Goal: Information Seeking & Learning: Compare options

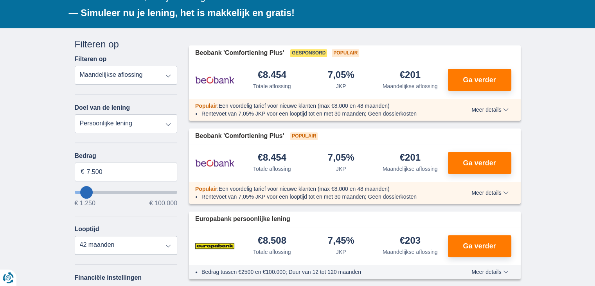
scroll to position [156, 0]
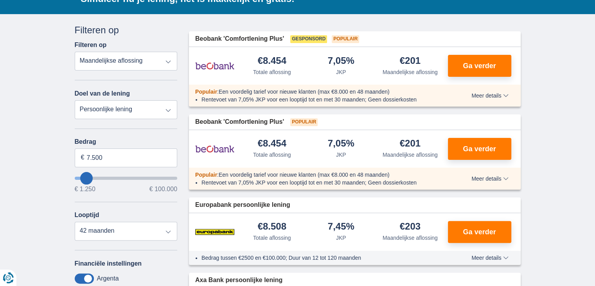
type input "6.250"
type input "4250"
type input "4.250"
select select "36"
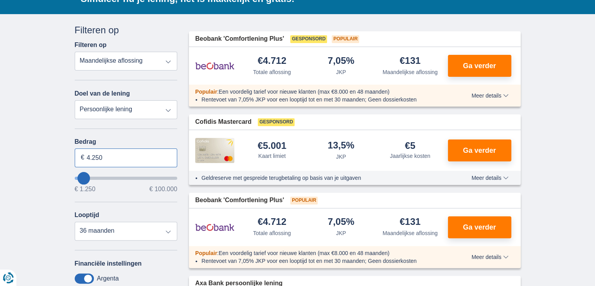
drag, startPoint x: 103, startPoint y: 154, endPoint x: 79, endPoint y: 156, distance: 24.4
click at [79, 156] on input "4.250" at bounding box center [126, 157] width 103 height 19
type input "3.000"
type input "3250"
select select "30"
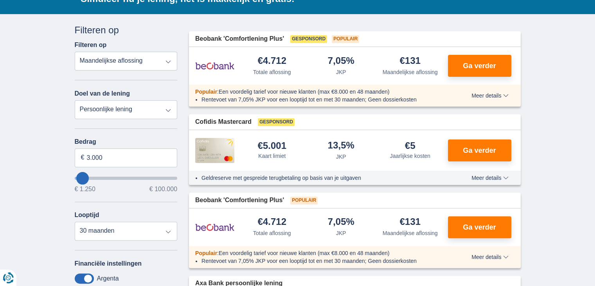
click at [129, 193] on div "Bedrag 3.000 € € 1.250 € 100.000 Looptijd 12 maanden 18 maanden 24 maanden 30 m…" at bounding box center [126, 189] width 103 height 102
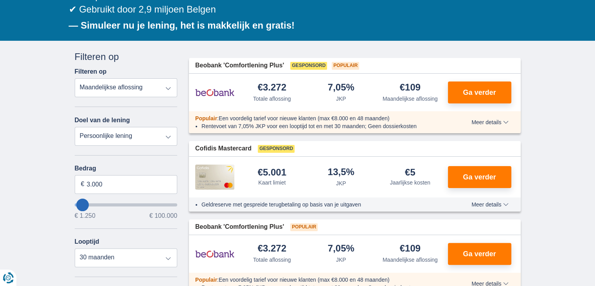
scroll to position [117, 0]
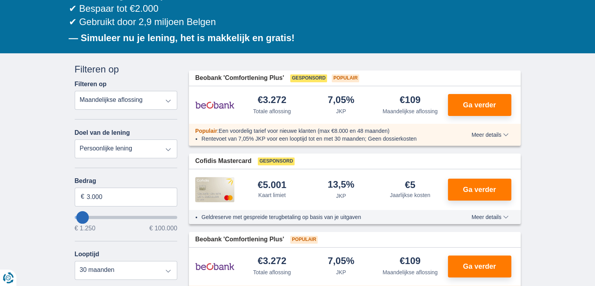
click at [167, 101] on select "Totale aflossing JKP Maandelijkse aflossing" at bounding box center [126, 100] width 103 height 19
click at [75, 91] on select "Totale aflossing JKP Maandelijkse aflossing" at bounding box center [126, 100] width 103 height 19
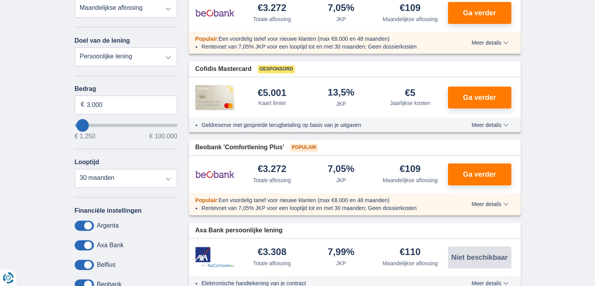
scroll to position [235, 0]
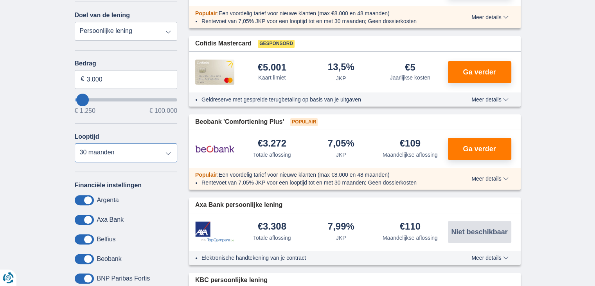
click at [166, 149] on select "12 maanden 18 maanden 24 maanden 30 maanden" at bounding box center [126, 152] width 103 height 19
click at [75, 143] on select "12 maanden 18 maanden 24 maanden 30 maanden" at bounding box center [126, 152] width 103 height 19
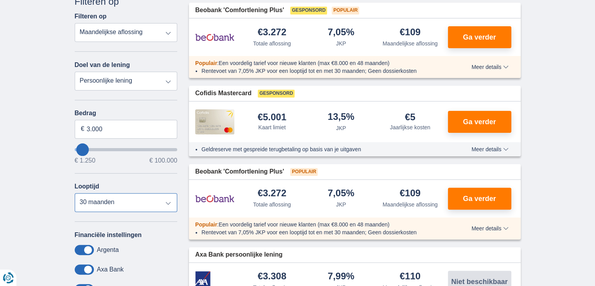
scroll to position [156, 0]
